Goal: Task Accomplishment & Management: Manage account settings

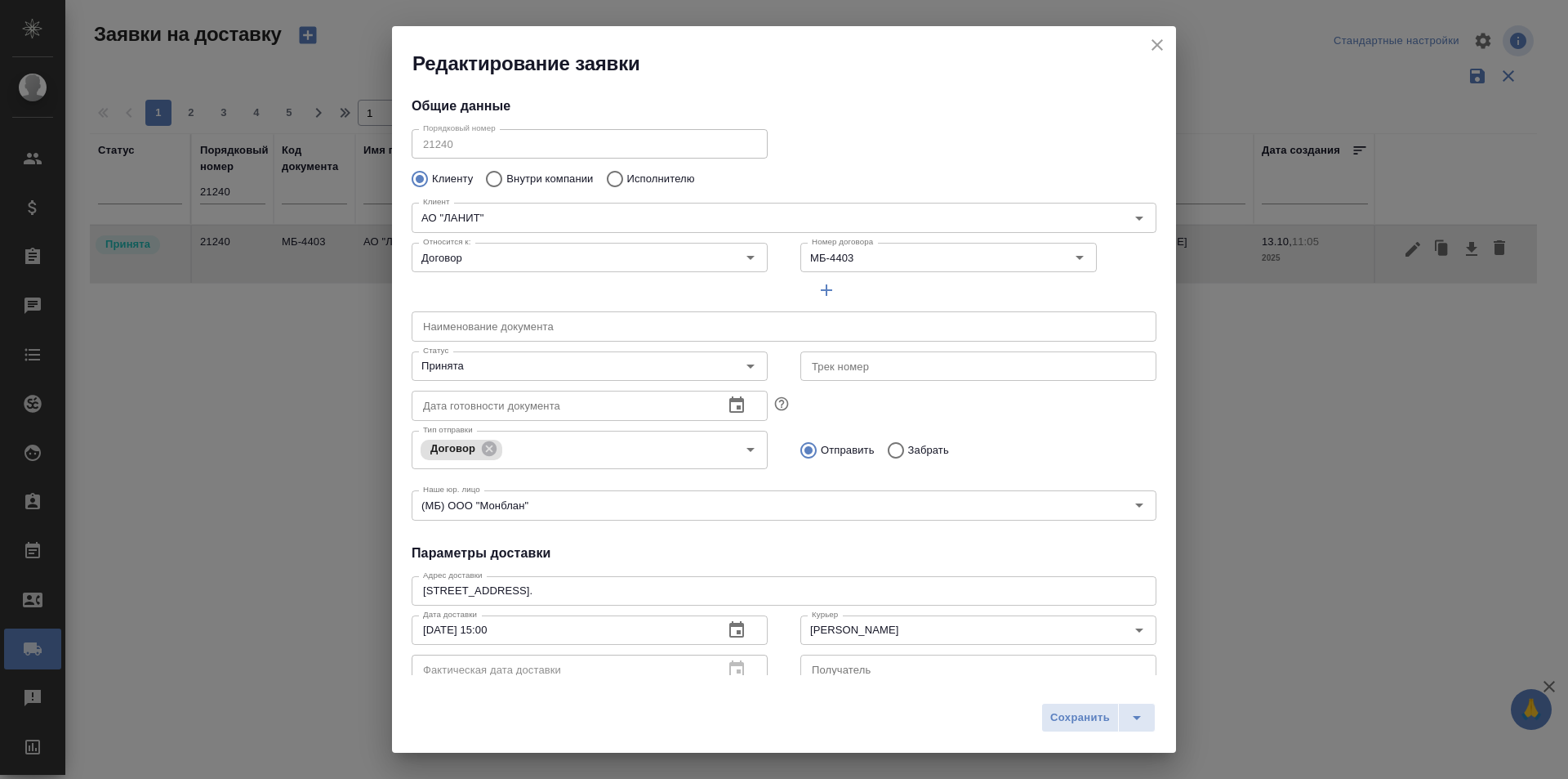
scroll to position [222, 0]
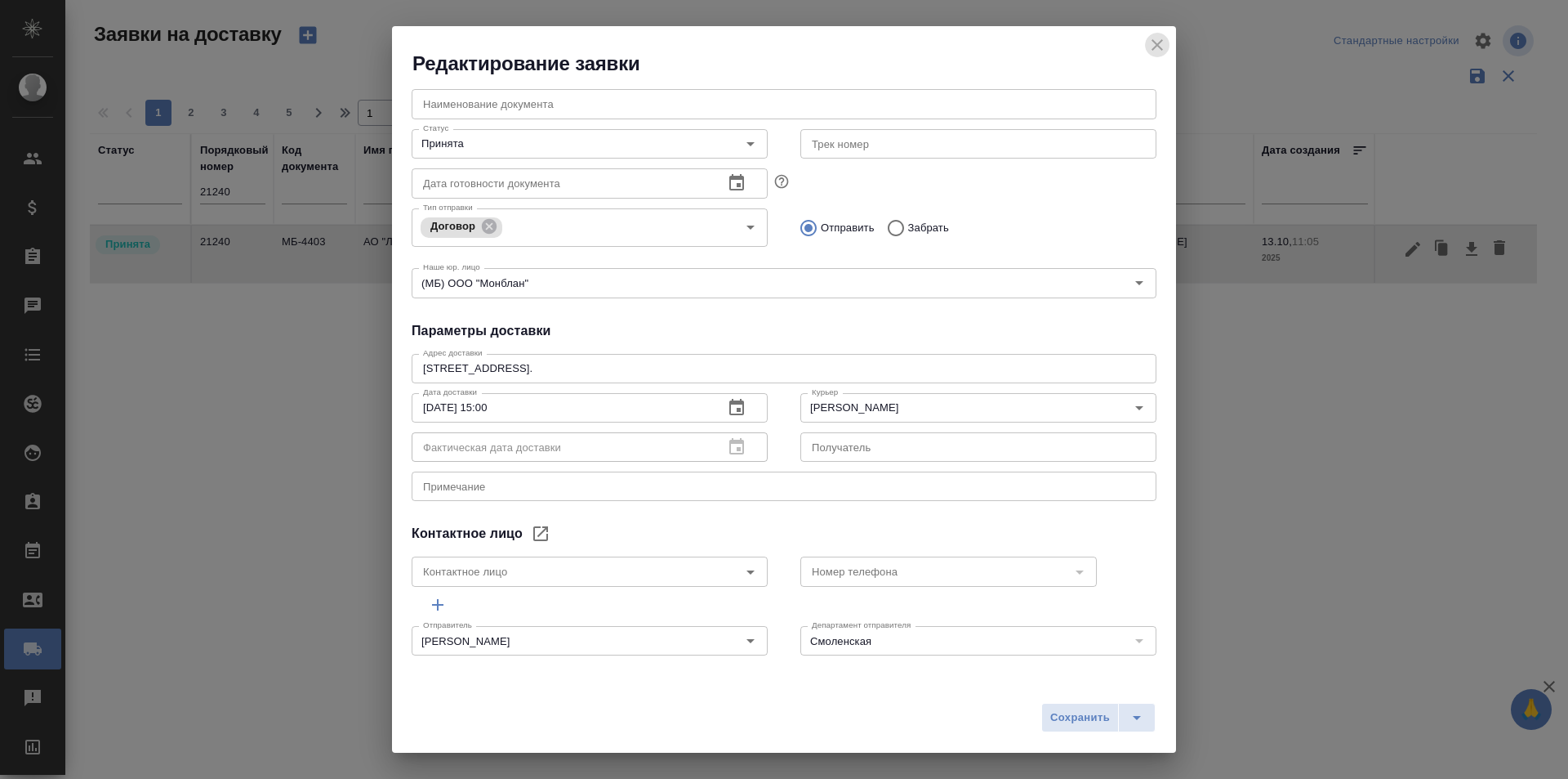
click at [1158, 40] on icon "close" at bounding box center [1157, 45] width 20 height 20
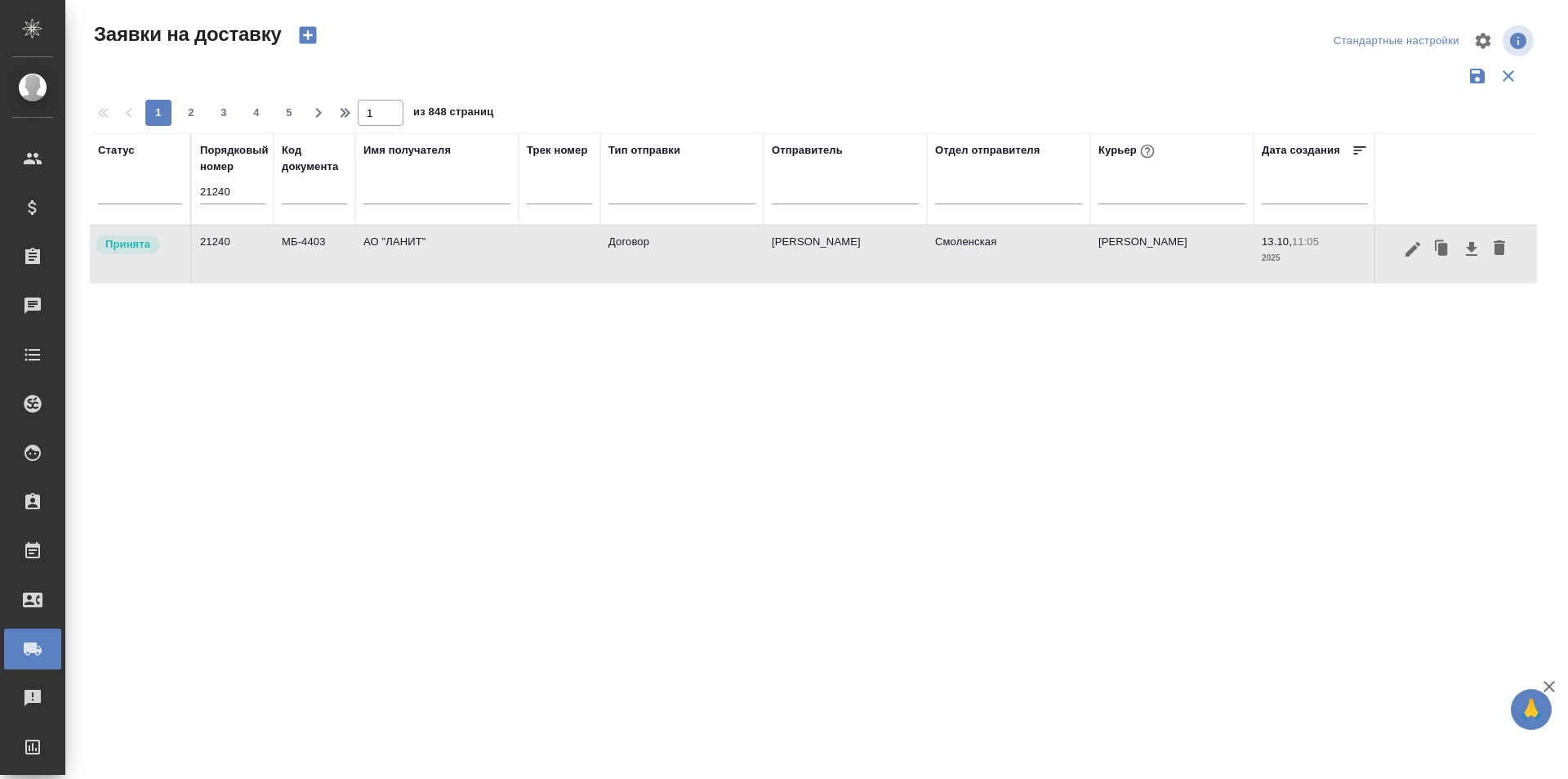
click at [238, 193] on input "21240" at bounding box center [232, 192] width 65 height 23
click at [1409, 257] on icon "button" at bounding box center [1412, 250] width 20 height 20
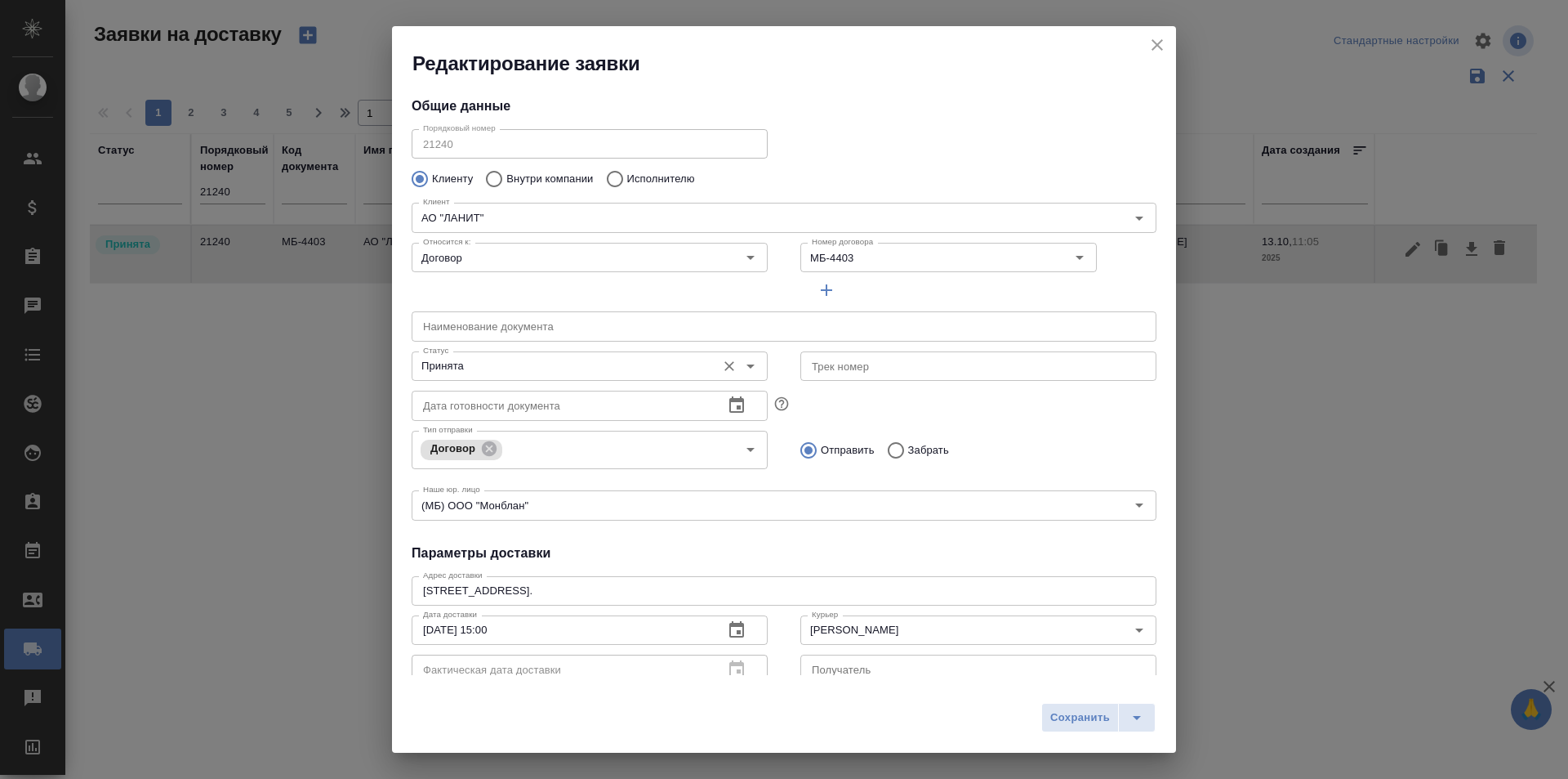
click at [575, 366] on input "Принята" at bounding box center [562, 366] width 291 height 20
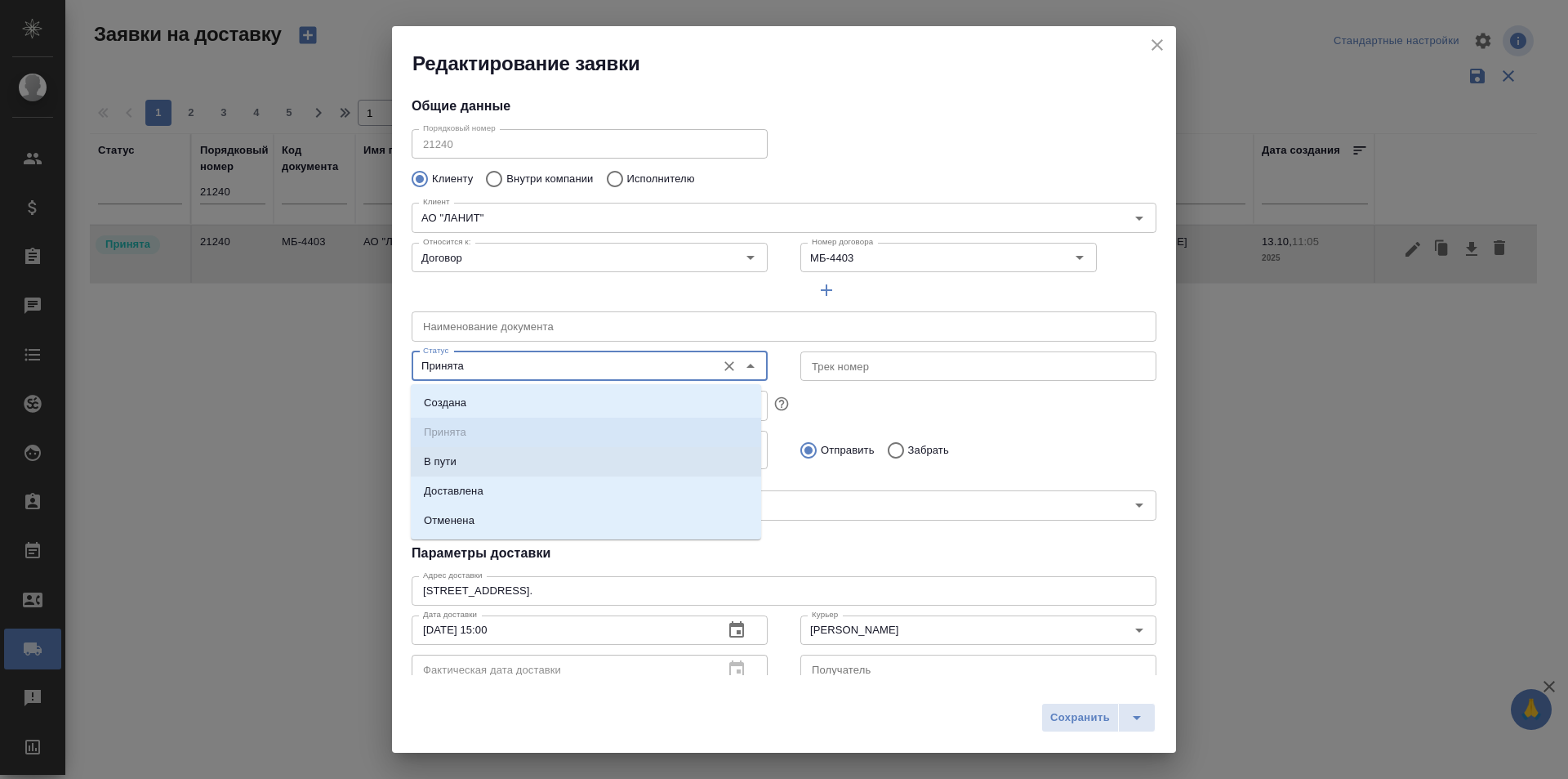
click at [528, 489] on li "Доставлена" at bounding box center [586, 491] width 351 height 30
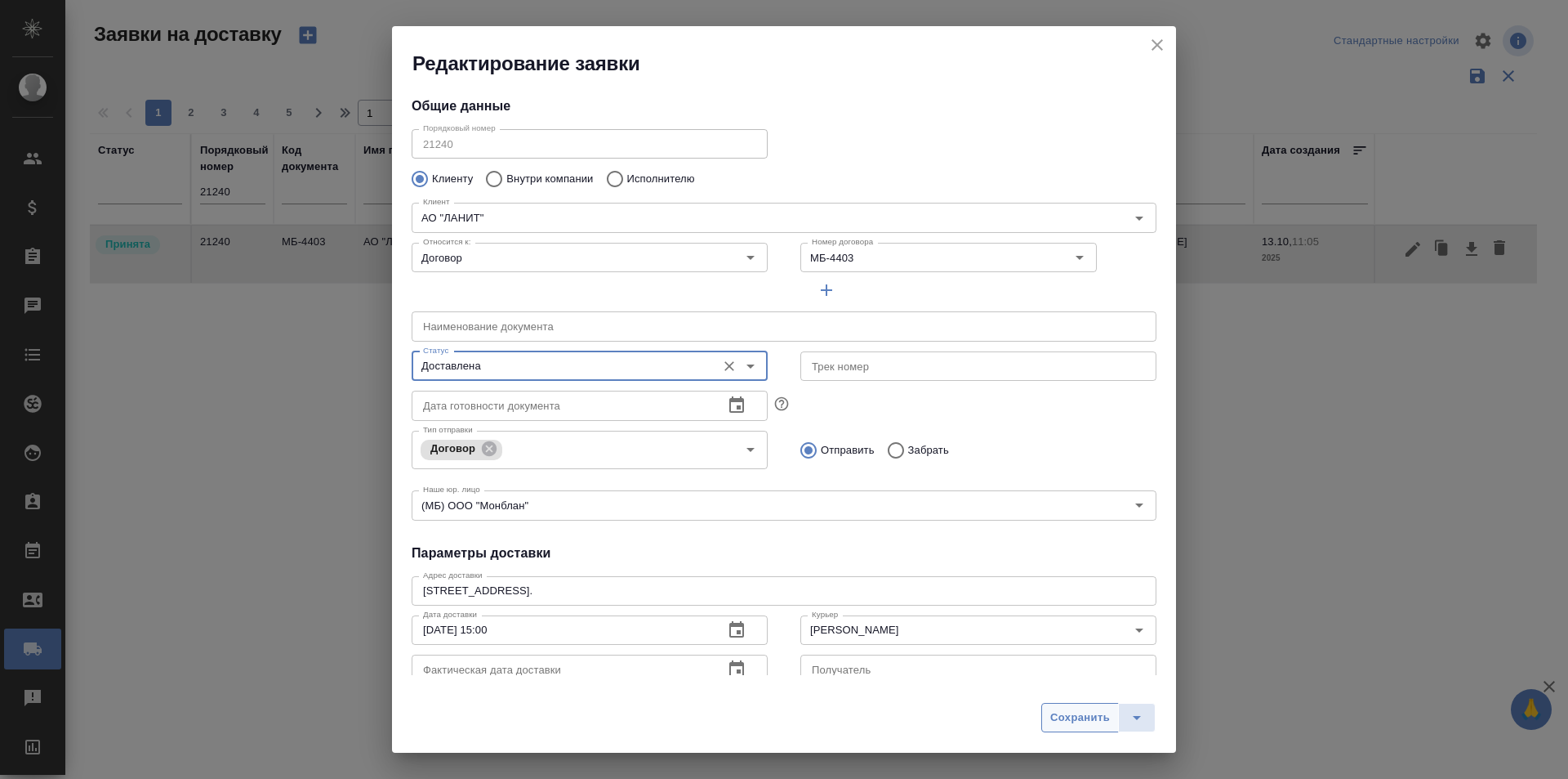
click at [1051, 726] on span "Сохранить" at bounding box center [1080, 717] width 59 height 19
type input "Принята"
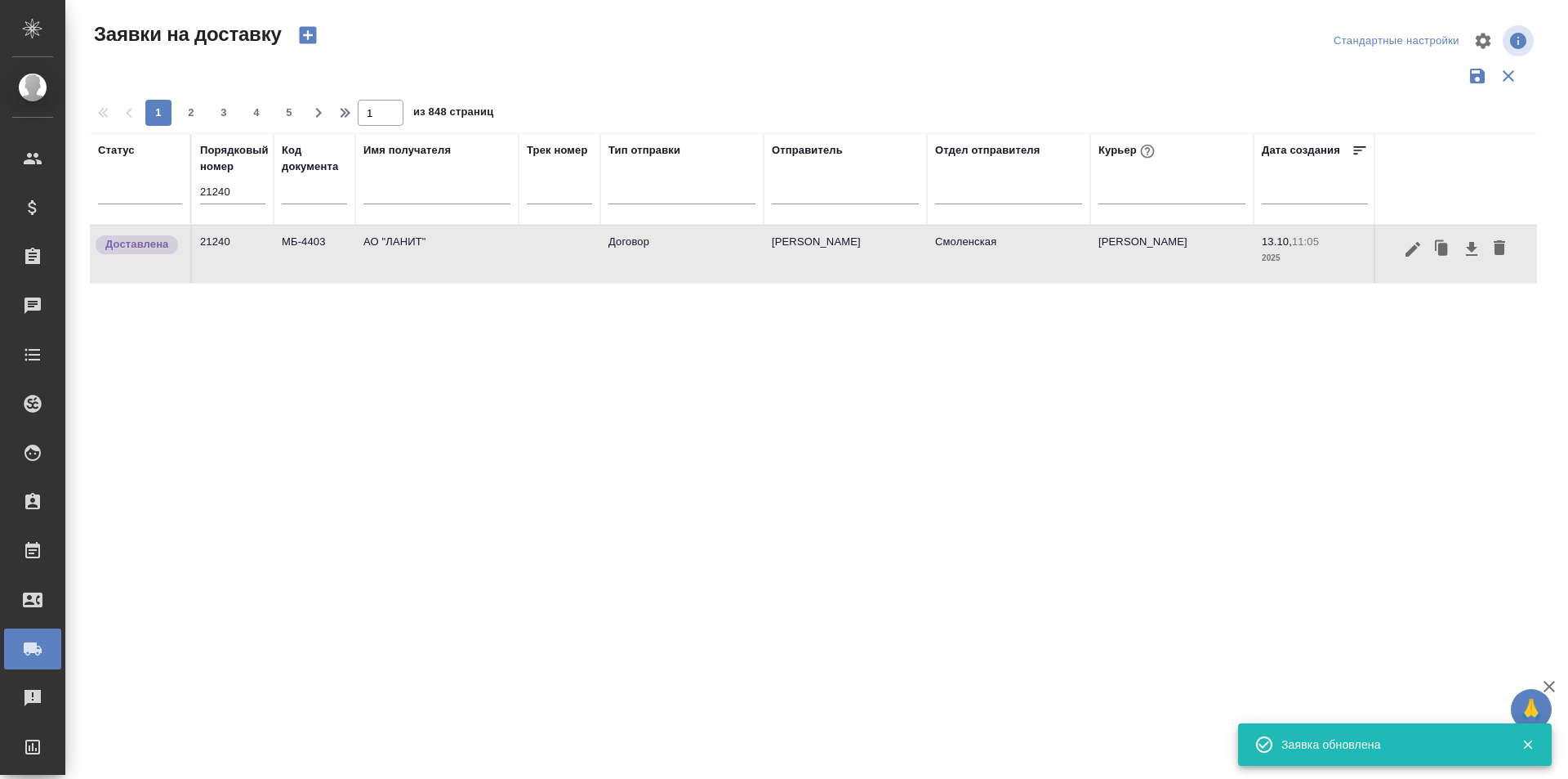
click at [235, 189] on input "21240" at bounding box center [232, 192] width 65 height 23
paste input "39"
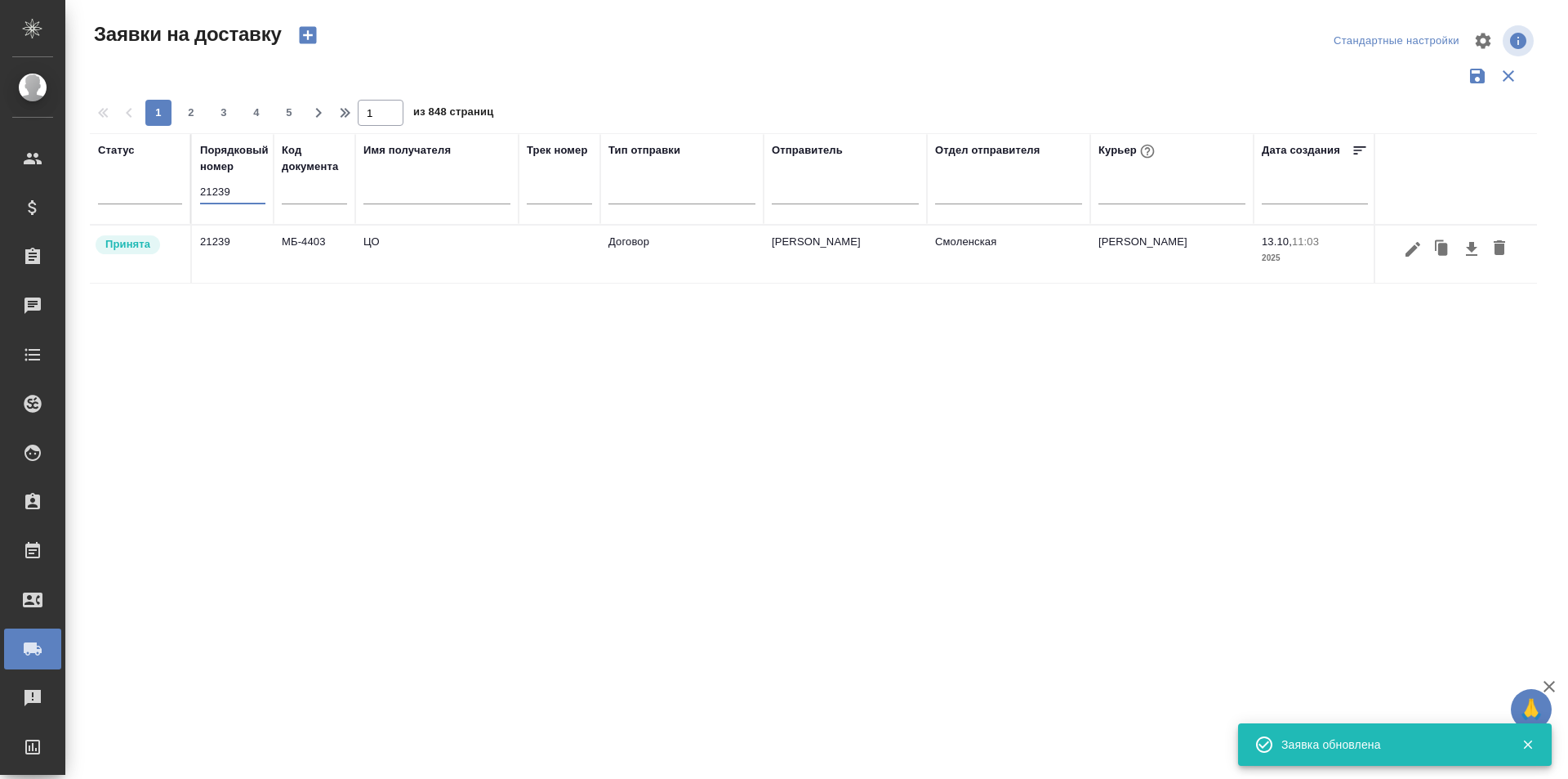
type input "21239"
click at [1415, 253] on icon "button" at bounding box center [1412, 250] width 20 height 20
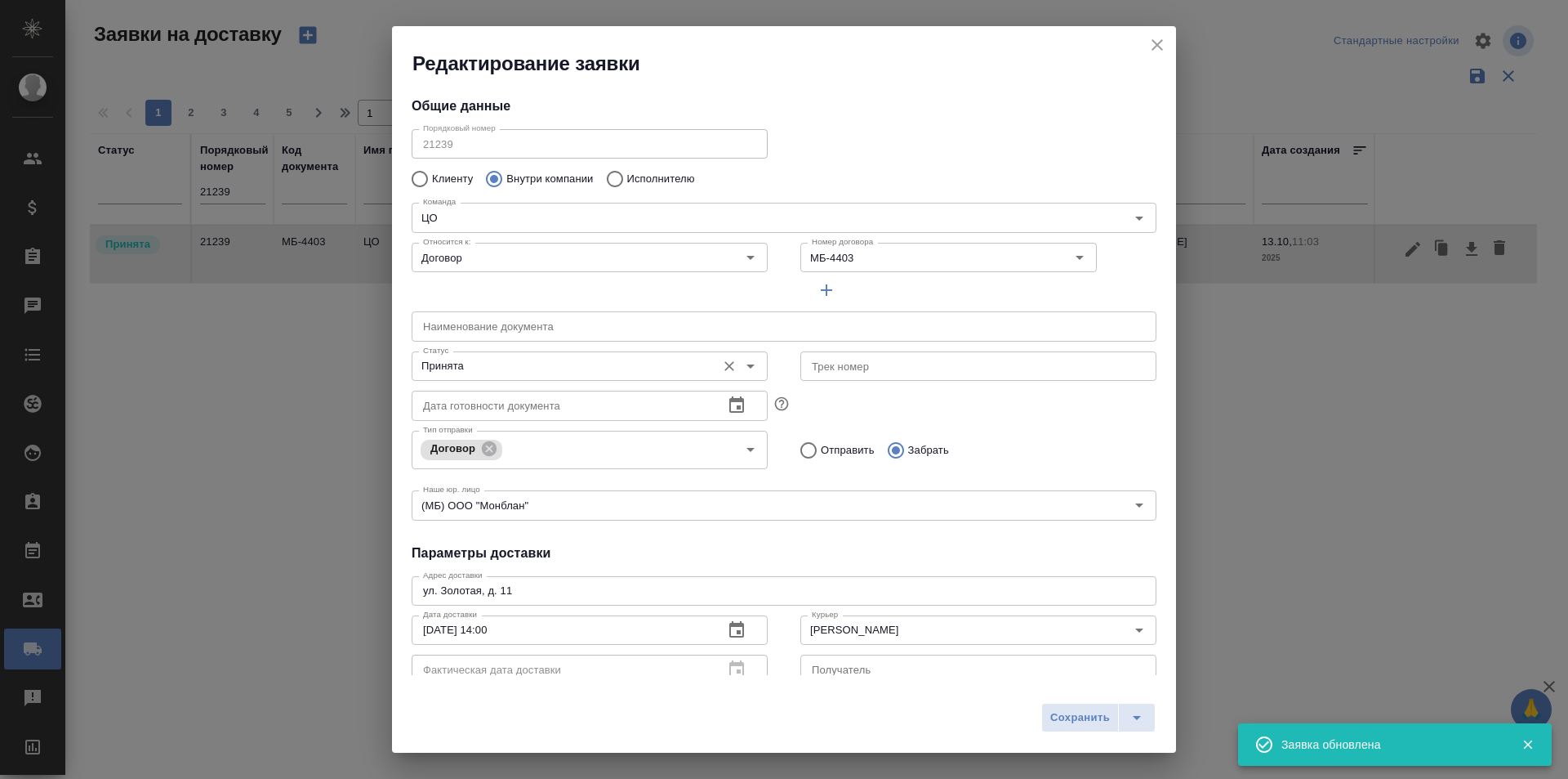
click at [529, 372] on input "Принята" at bounding box center [562, 366] width 291 height 20
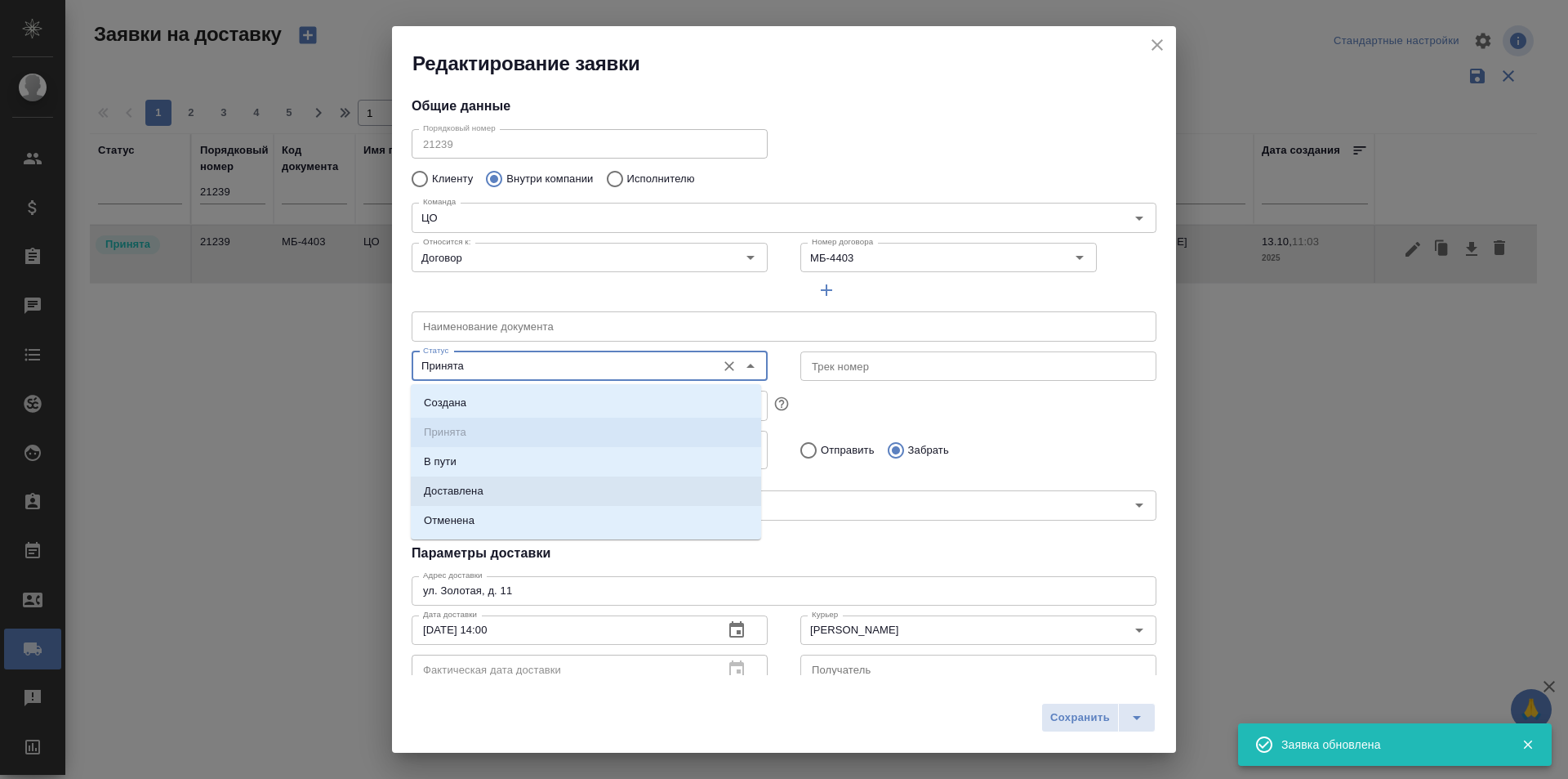
click at [498, 486] on li "Доставлена" at bounding box center [586, 491] width 351 height 30
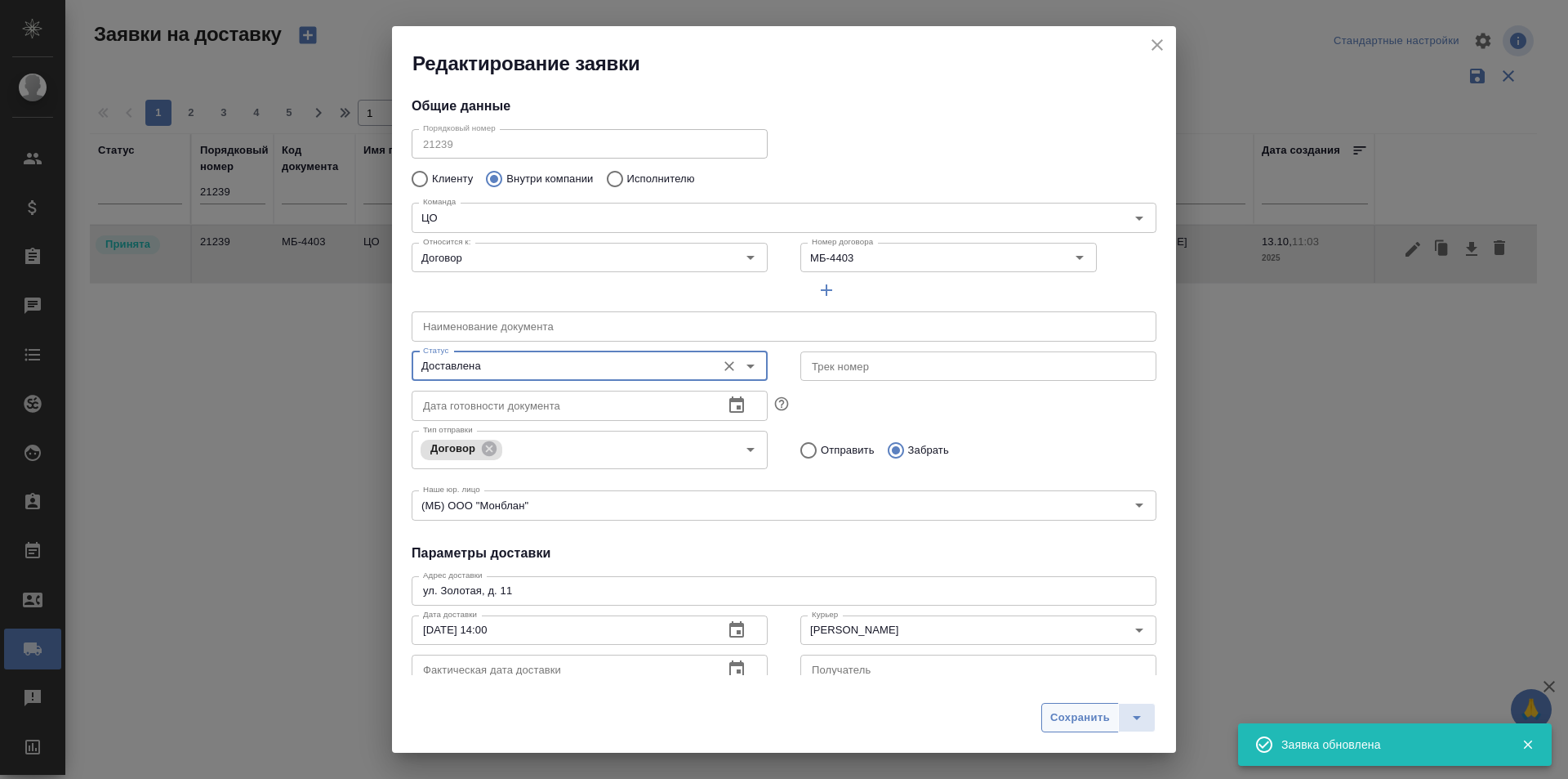
click at [1055, 708] on span "Сохранить" at bounding box center [1080, 717] width 59 height 19
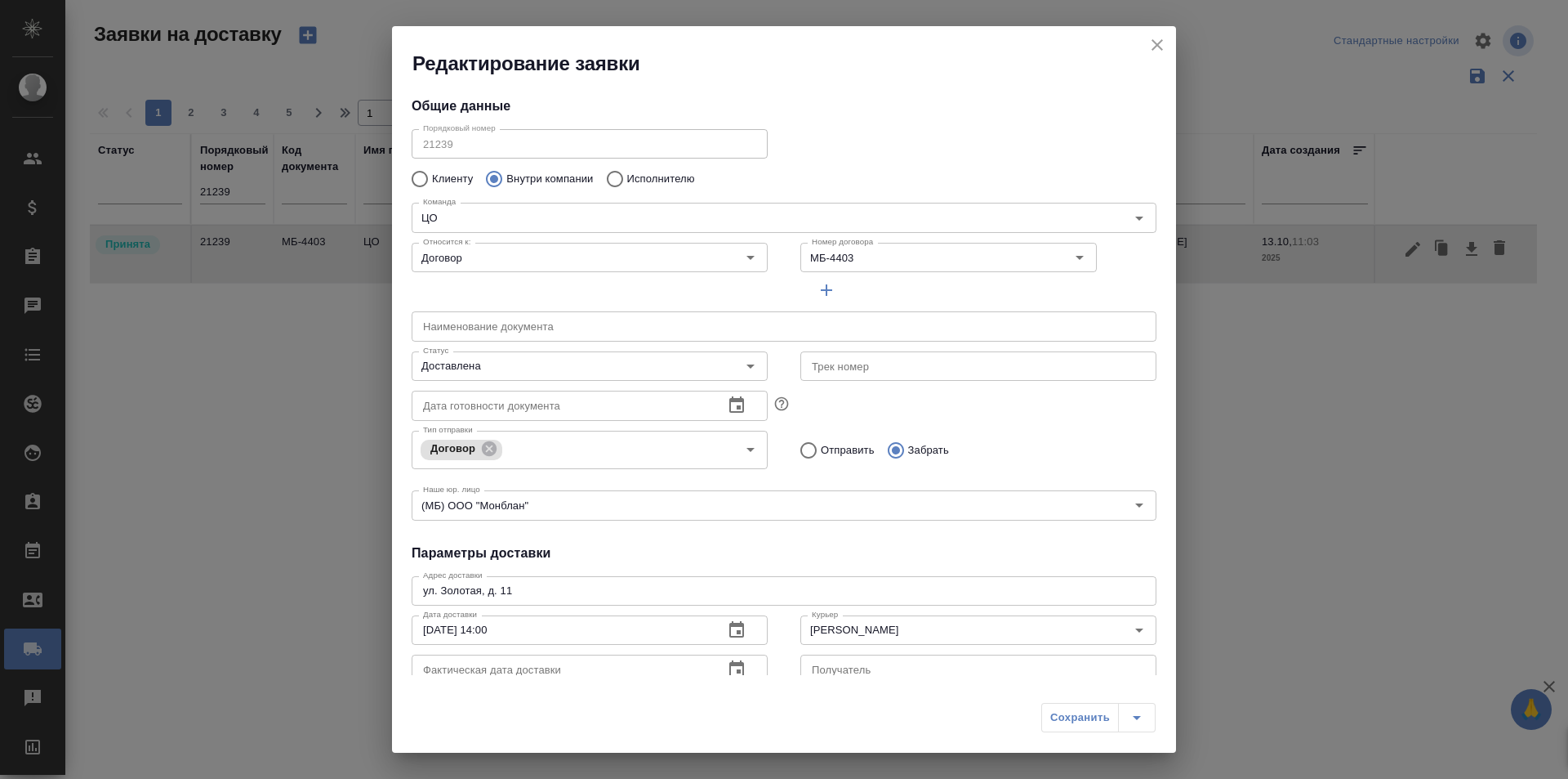
type input "Принята"
